Goal: Find specific page/section: Find specific page/section

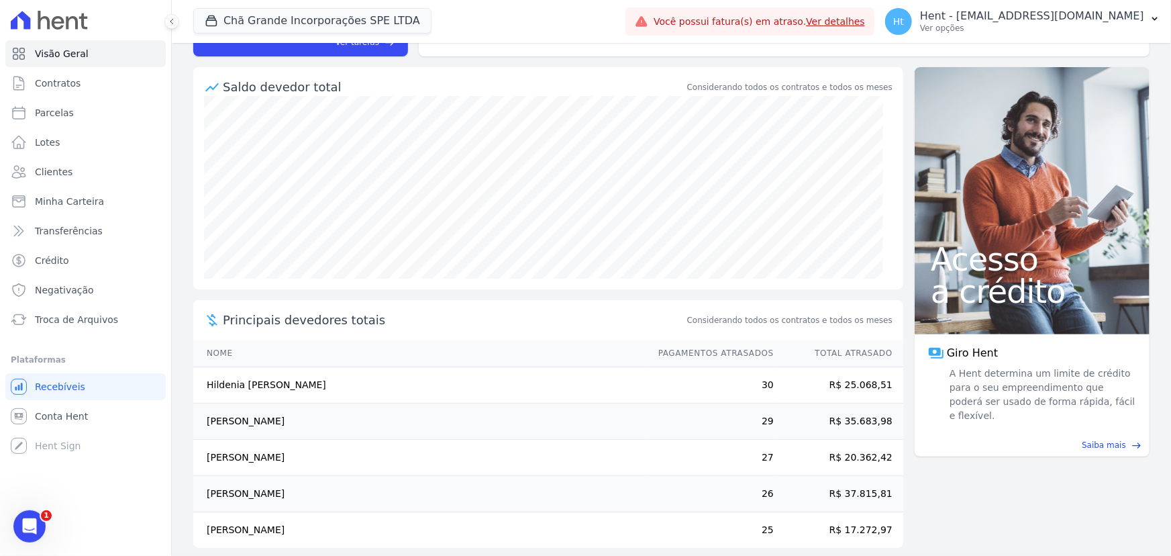
scroll to position [175, 0]
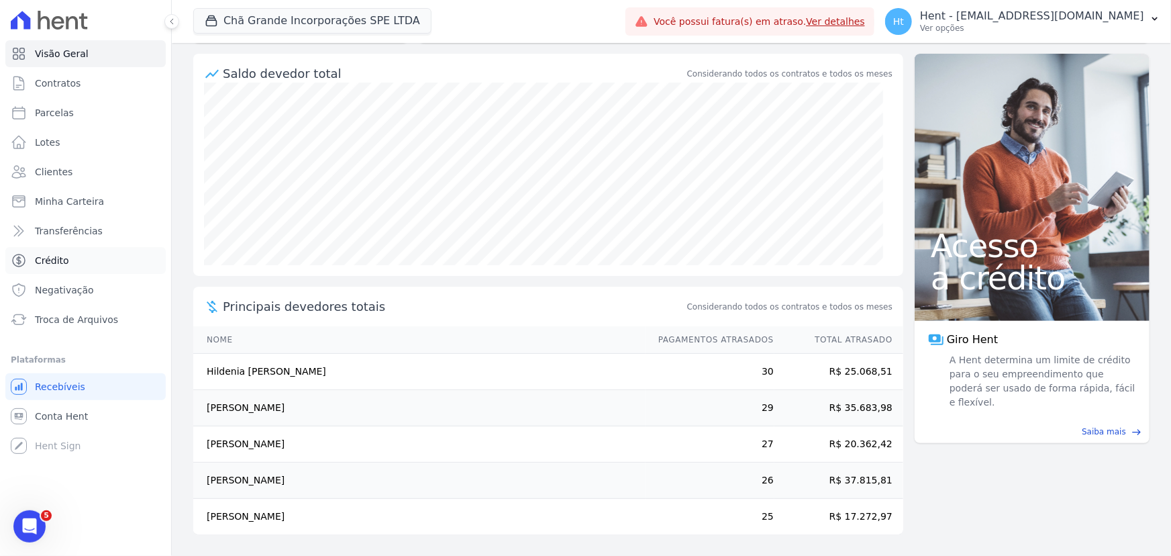
click at [73, 250] on link "Crédito" at bounding box center [85, 260] width 160 height 27
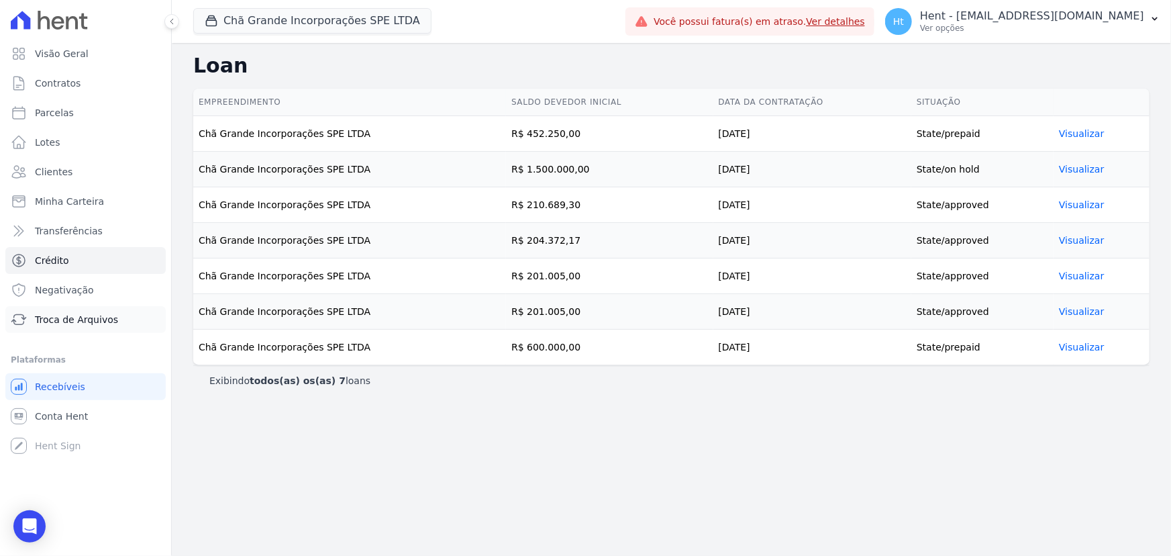
click at [74, 315] on span "Troca de Arquivos" at bounding box center [76, 319] width 83 height 13
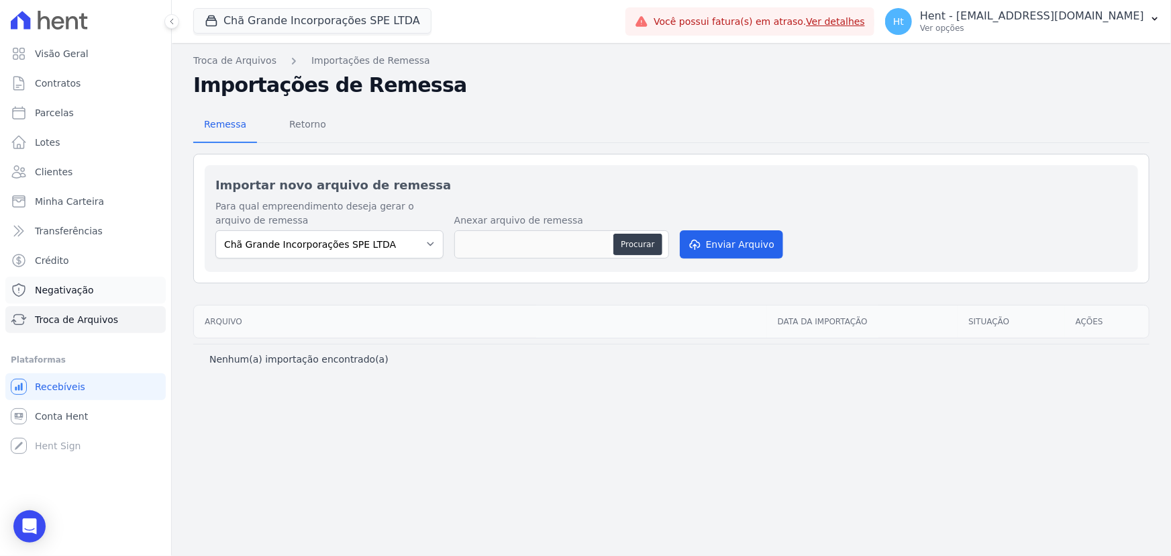
click at [71, 289] on span "Negativação" at bounding box center [64, 289] width 59 height 13
click at [64, 255] on span "Crédito" at bounding box center [52, 260] width 34 height 13
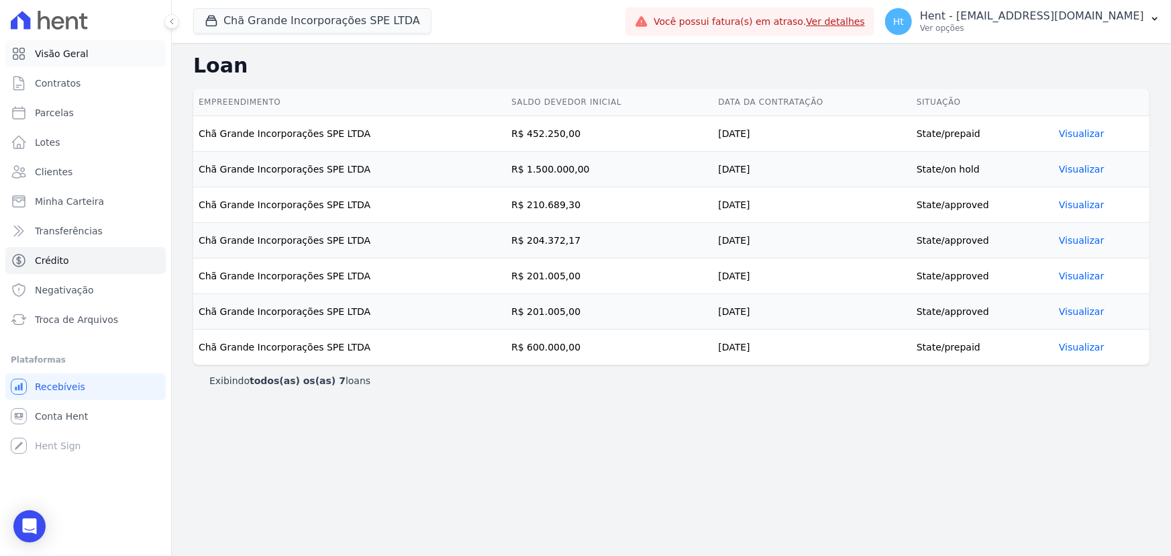
click at [67, 60] on link "Visão Geral" at bounding box center [85, 53] width 160 height 27
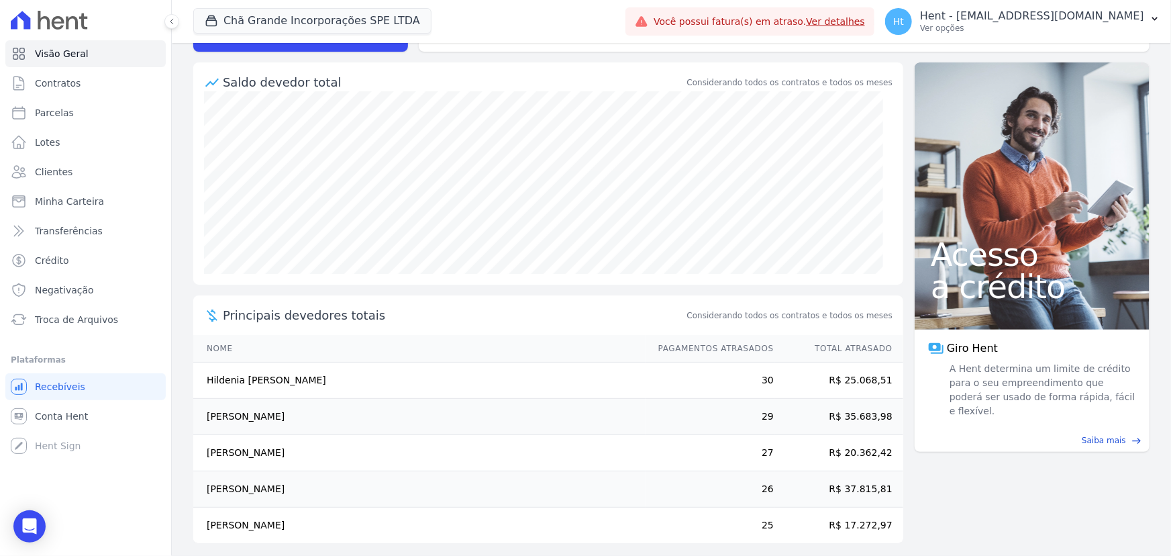
scroll to position [128, 0]
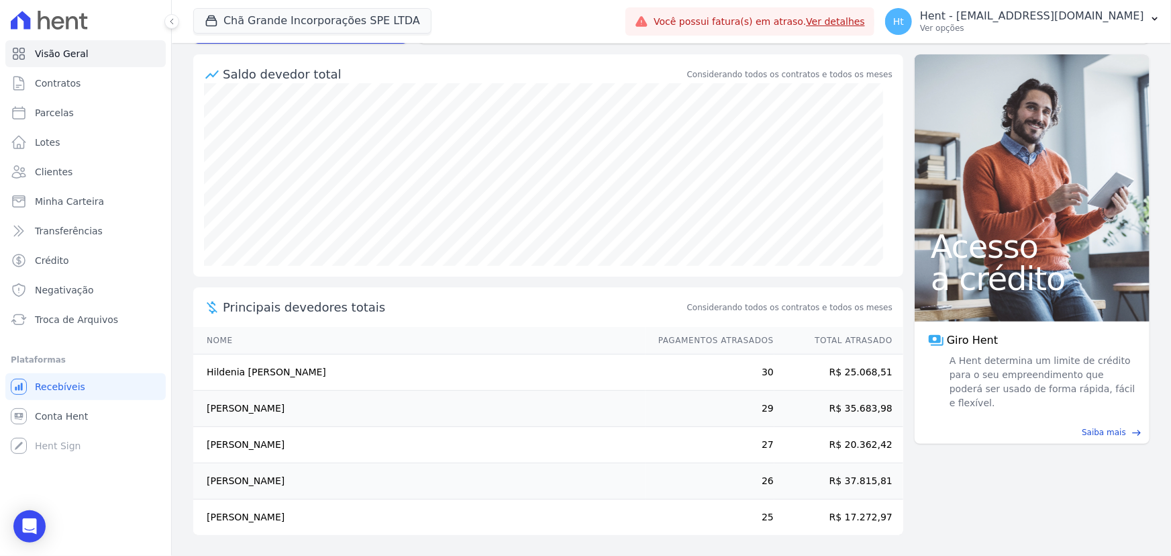
click at [1094, 426] on span "Saiba mais" at bounding box center [1104, 432] width 44 height 12
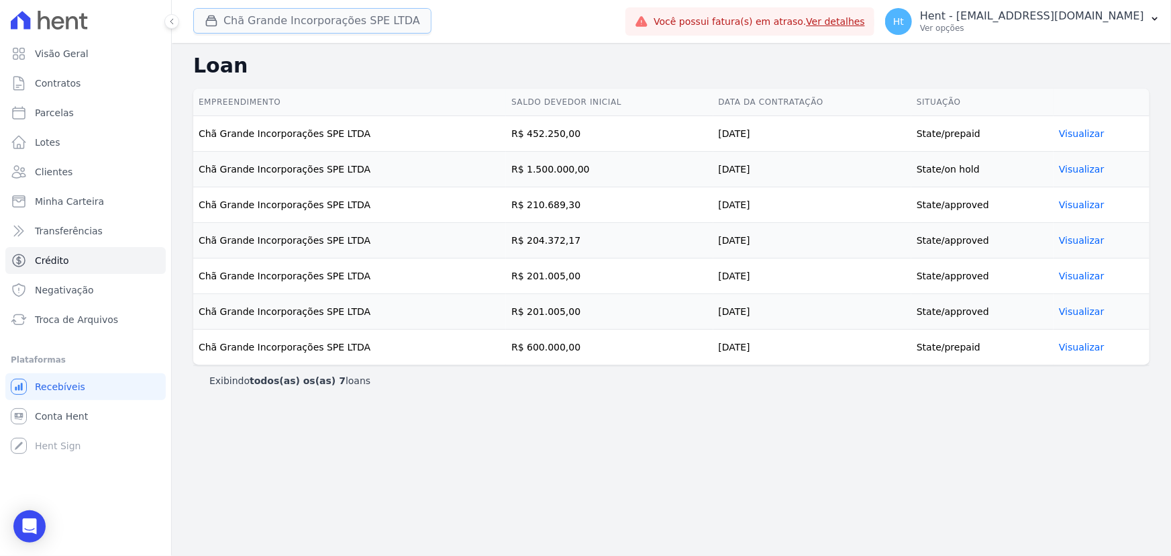
click at [303, 23] on button "Chã Grande Incorporações SPE LTDA" at bounding box center [312, 21] width 238 height 26
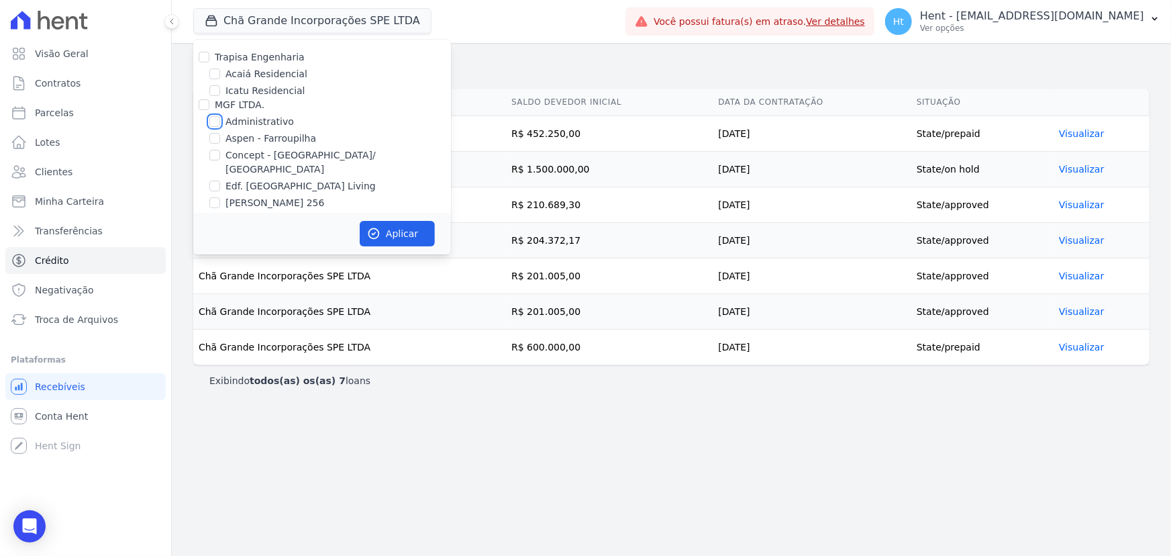
click at [217, 123] on input "Administrativo" at bounding box center [214, 121] width 11 height 11
checkbox input "true"
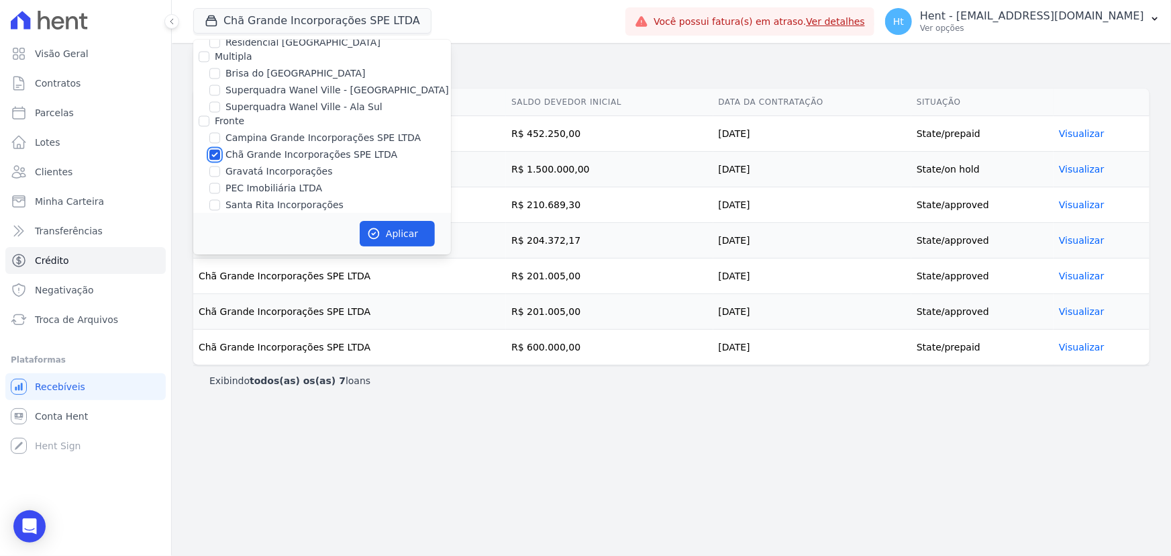
click at [217, 149] on input "Chã Grande Incorporações SPE LTDA" at bounding box center [214, 154] width 11 height 11
checkbox input "false"
click at [375, 236] on icon "button" at bounding box center [373, 233] width 13 height 13
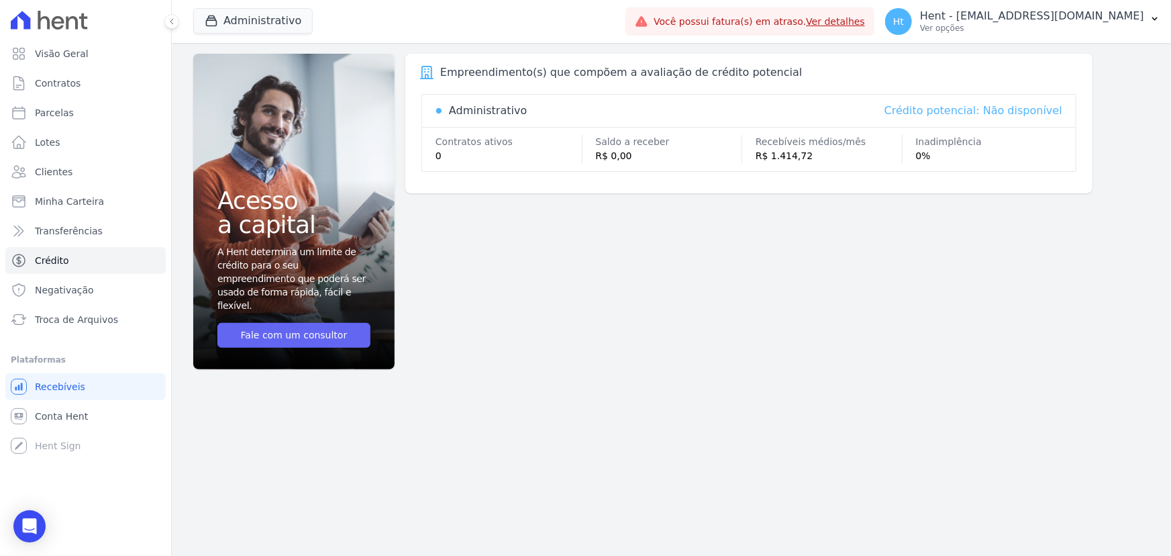
drag, startPoint x: 320, startPoint y: 328, endPoint x: 332, endPoint y: 334, distance: 14.4
click at [320, 328] on link "Fale com um consultor" at bounding box center [294, 335] width 153 height 25
